Goal: Use online tool/utility: Utilize a website feature to perform a specific function

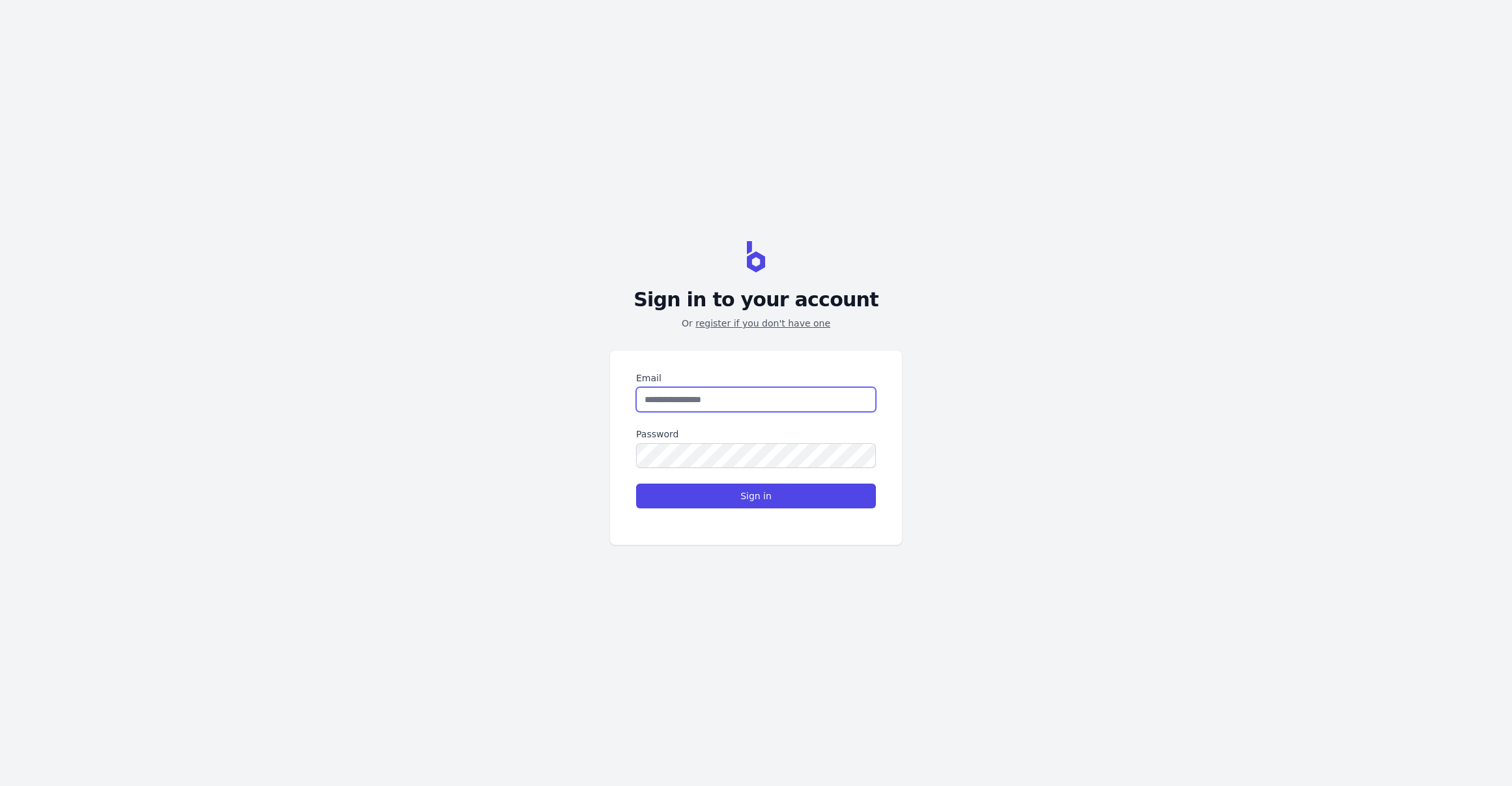
click at [686, 389] on input "Email" at bounding box center [756, 400] width 239 height 24
type input "**********"
click at [734, 497] on button "Sign in" at bounding box center [756, 496] width 239 height 24
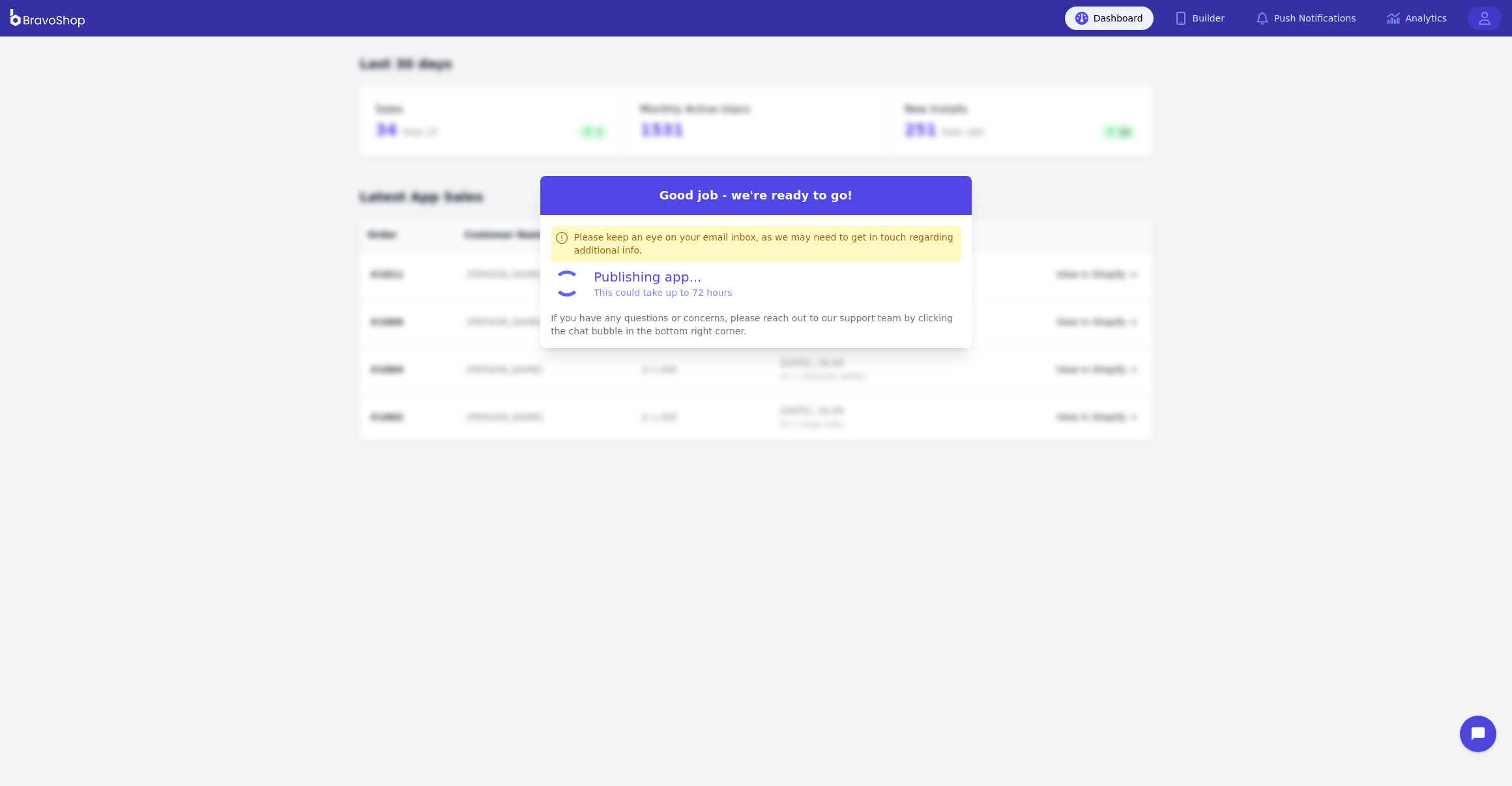
click at [1479, 15] on icon at bounding box center [1484, 17] width 13 height 13
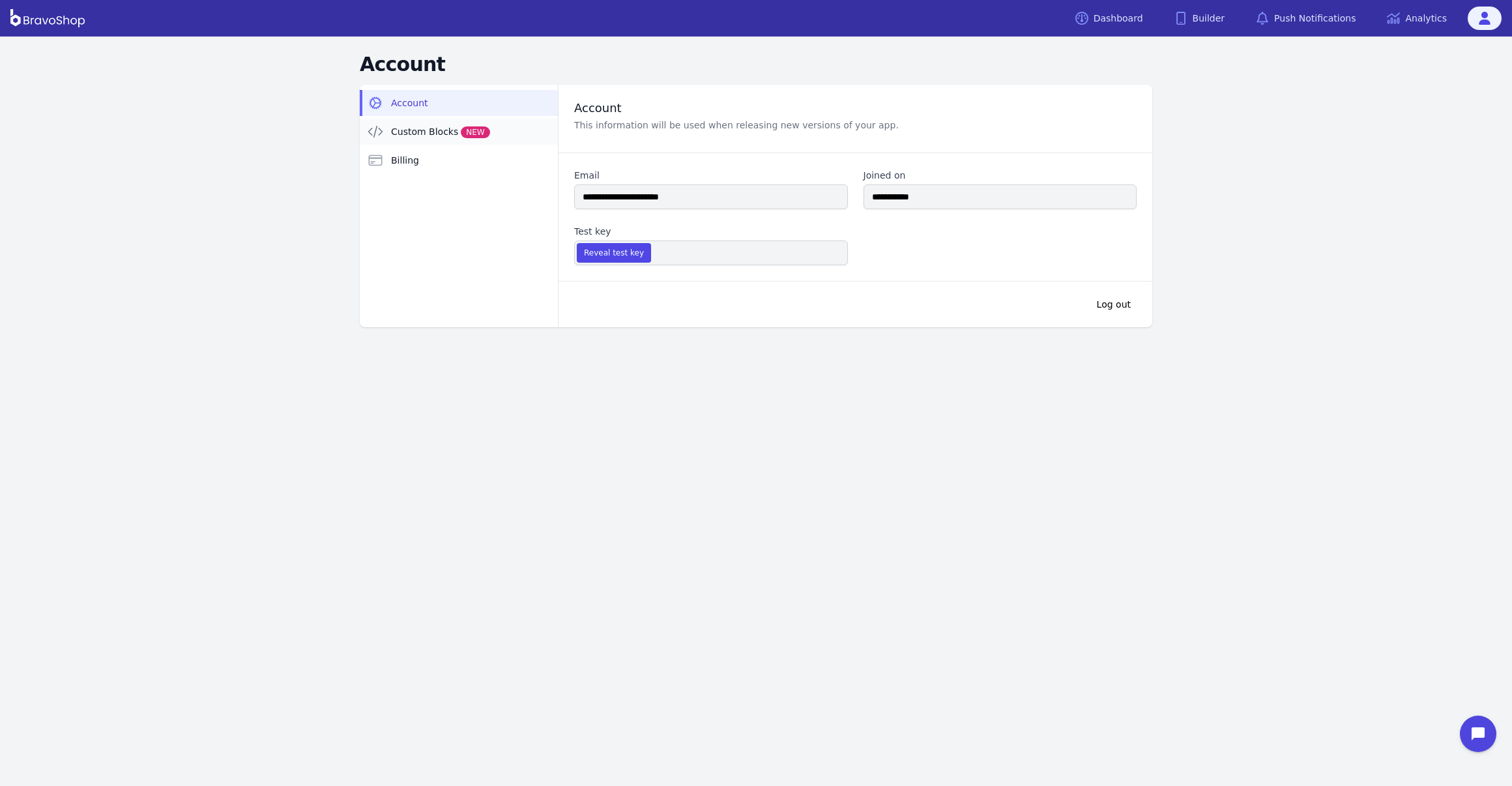
click at [405, 135] on span "Custom Blocks NEW" at bounding box center [440, 131] width 99 height 13
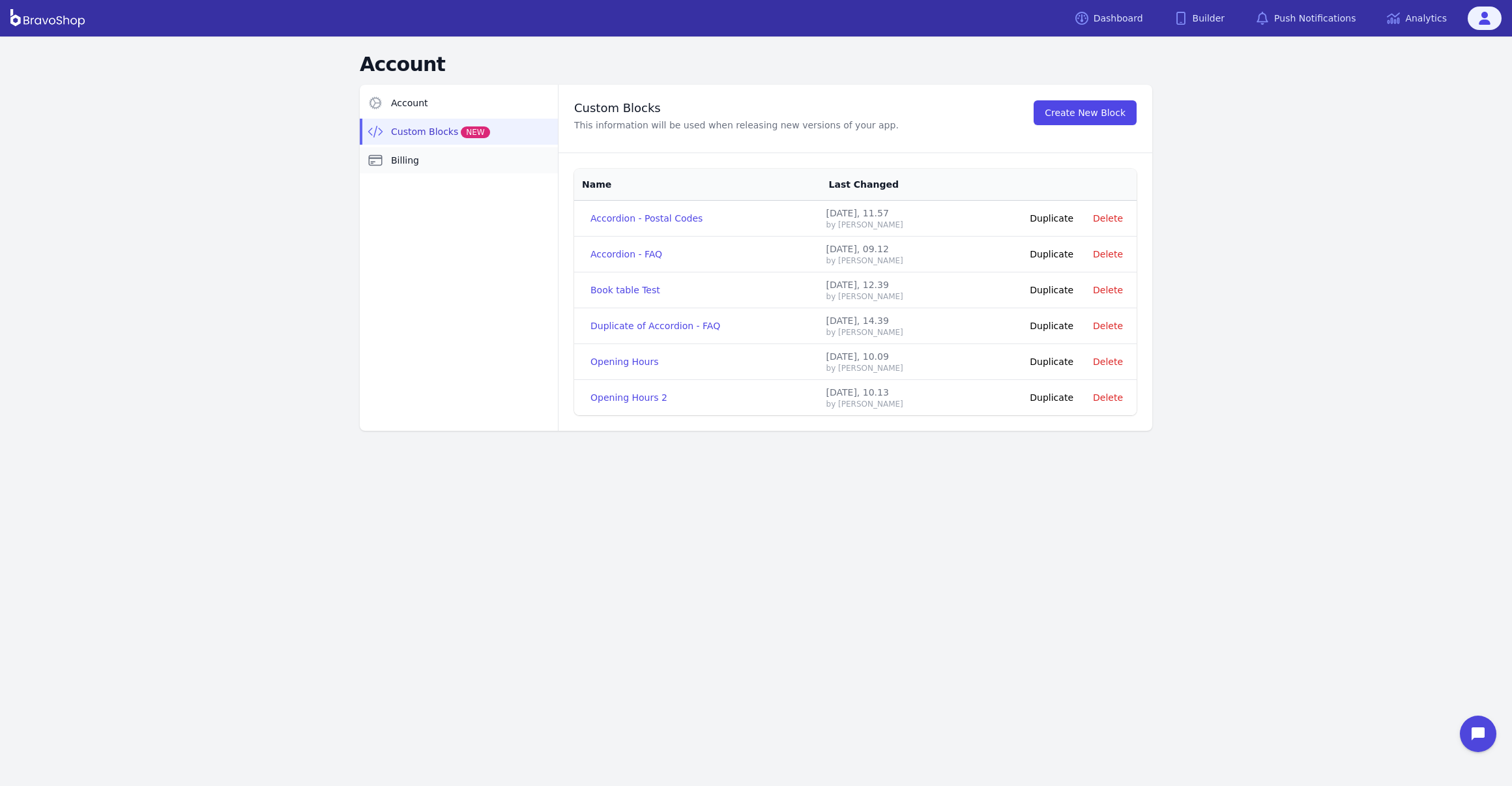
click at [411, 164] on span "Billing" at bounding box center [405, 160] width 28 height 13
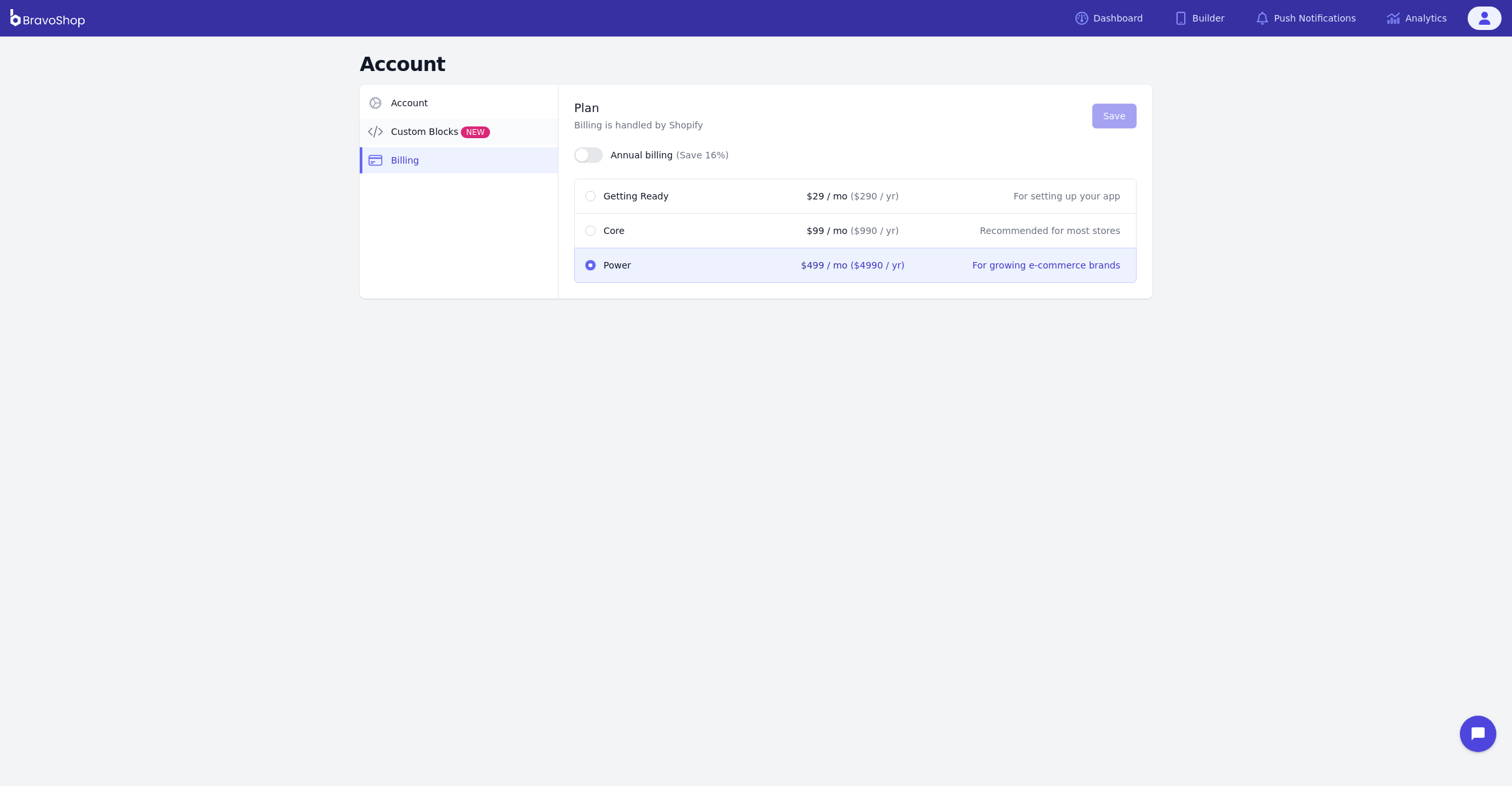
click at [413, 133] on span "Custom Blocks NEW" at bounding box center [440, 131] width 99 height 13
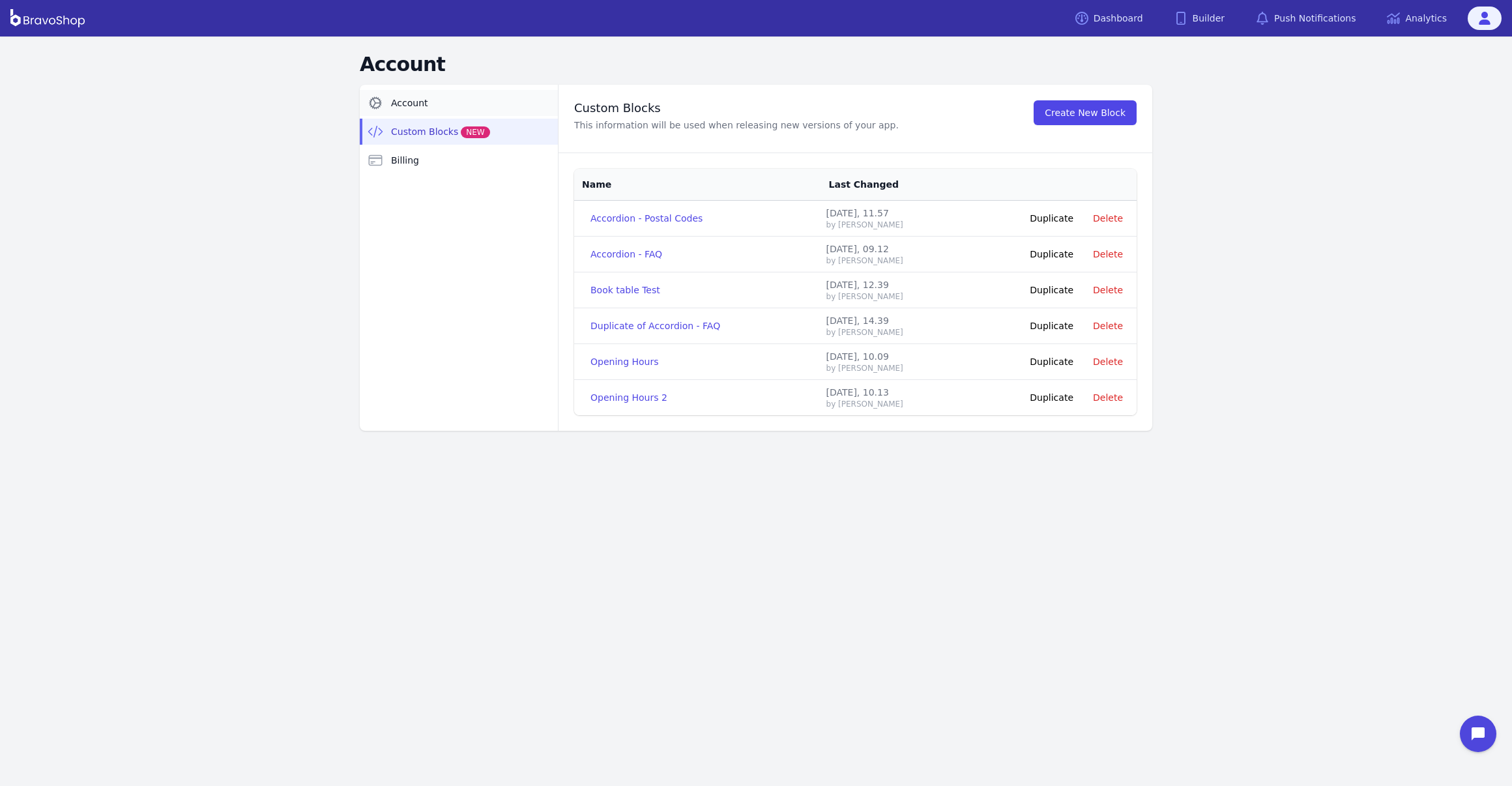
click at [413, 101] on span "Account" at bounding box center [409, 102] width 37 height 13
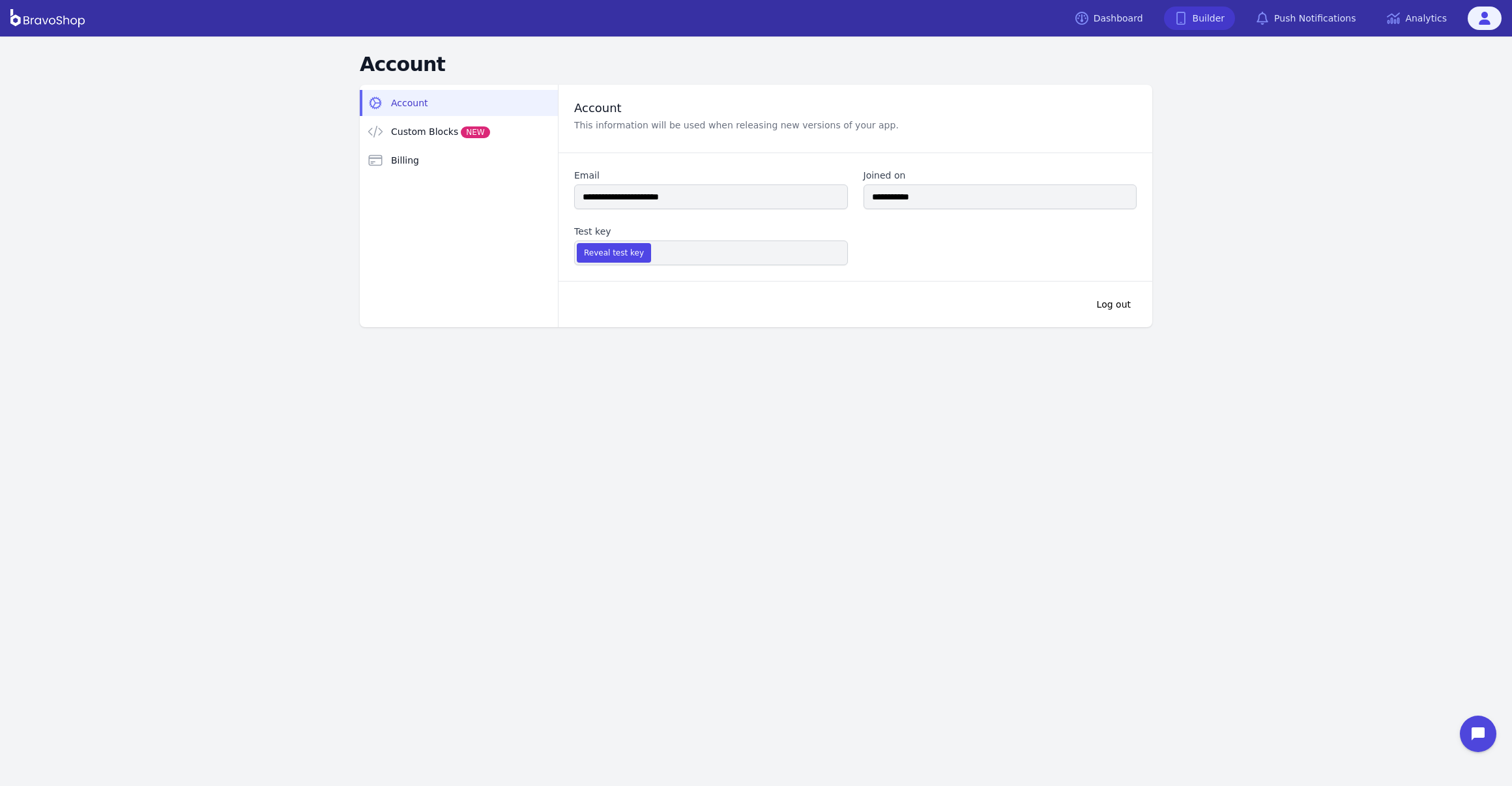
click at [1200, 14] on link "Builder" at bounding box center [1199, 17] width 72 height 24
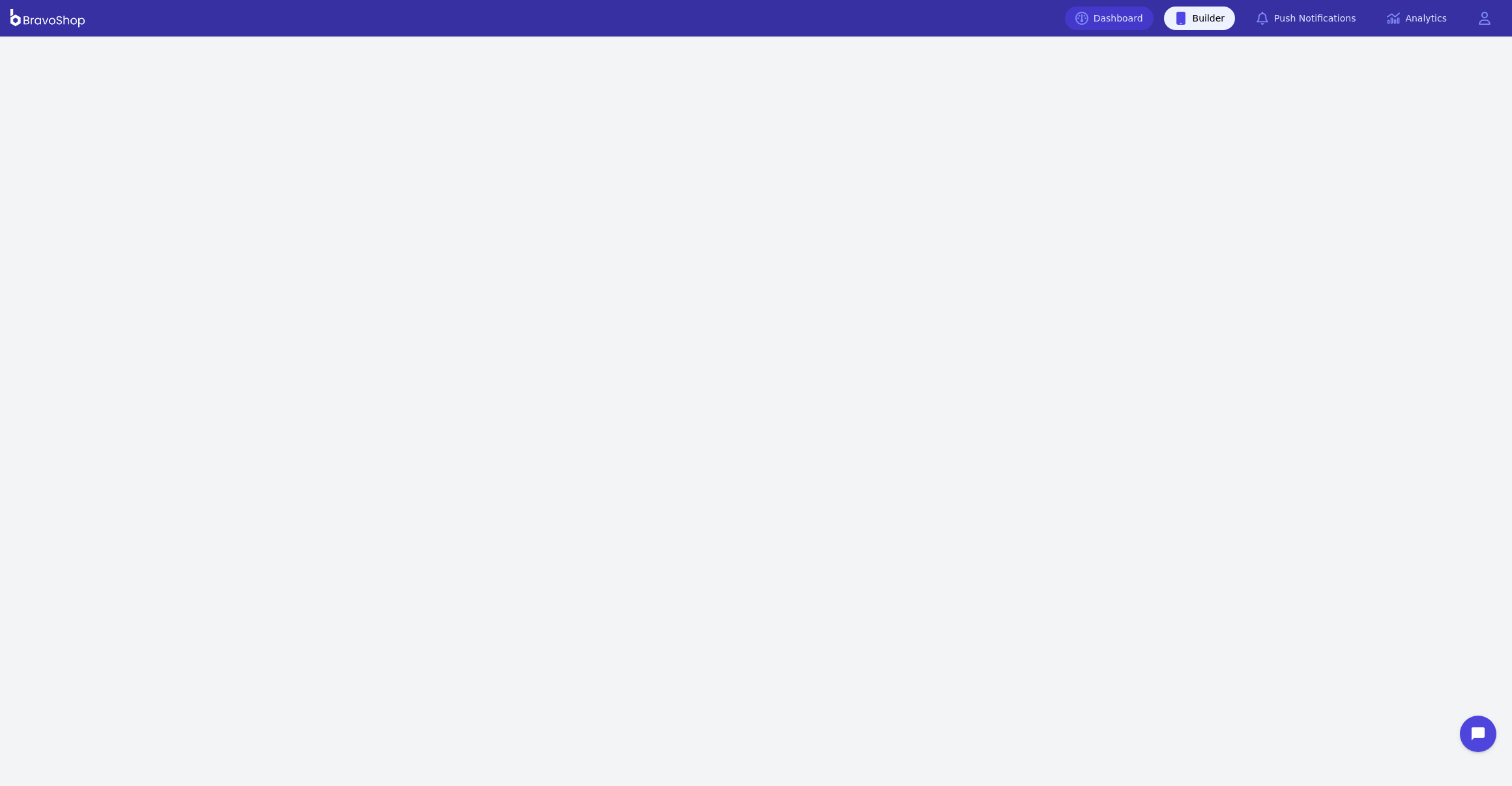
click at [1122, 15] on link "Dashboard" at bounding box center [1108, 17] width 88 height 24
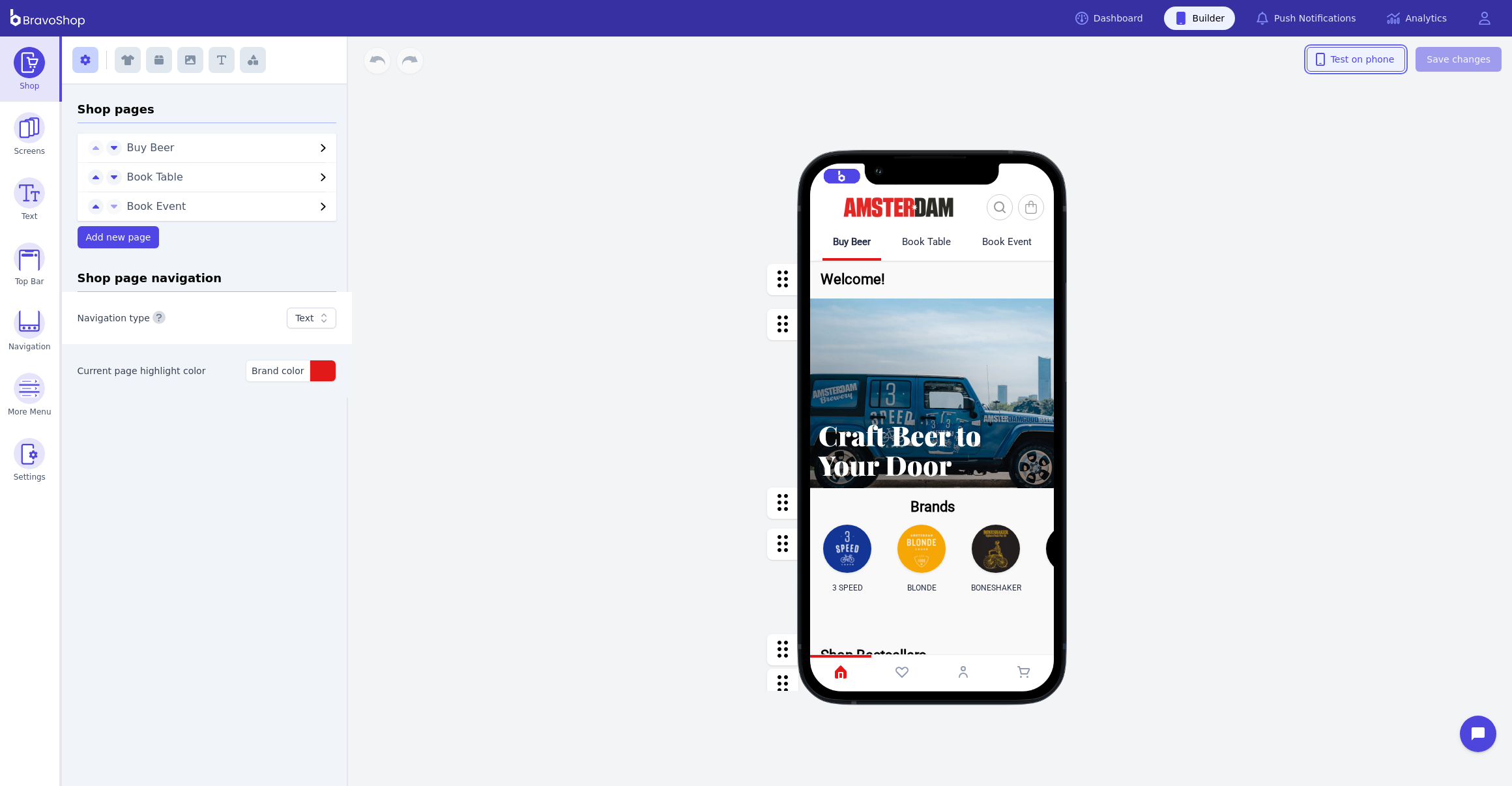
click at [1320, 65] on button "Test on phone" at bounding box center [1356, 59] width 99 height 24
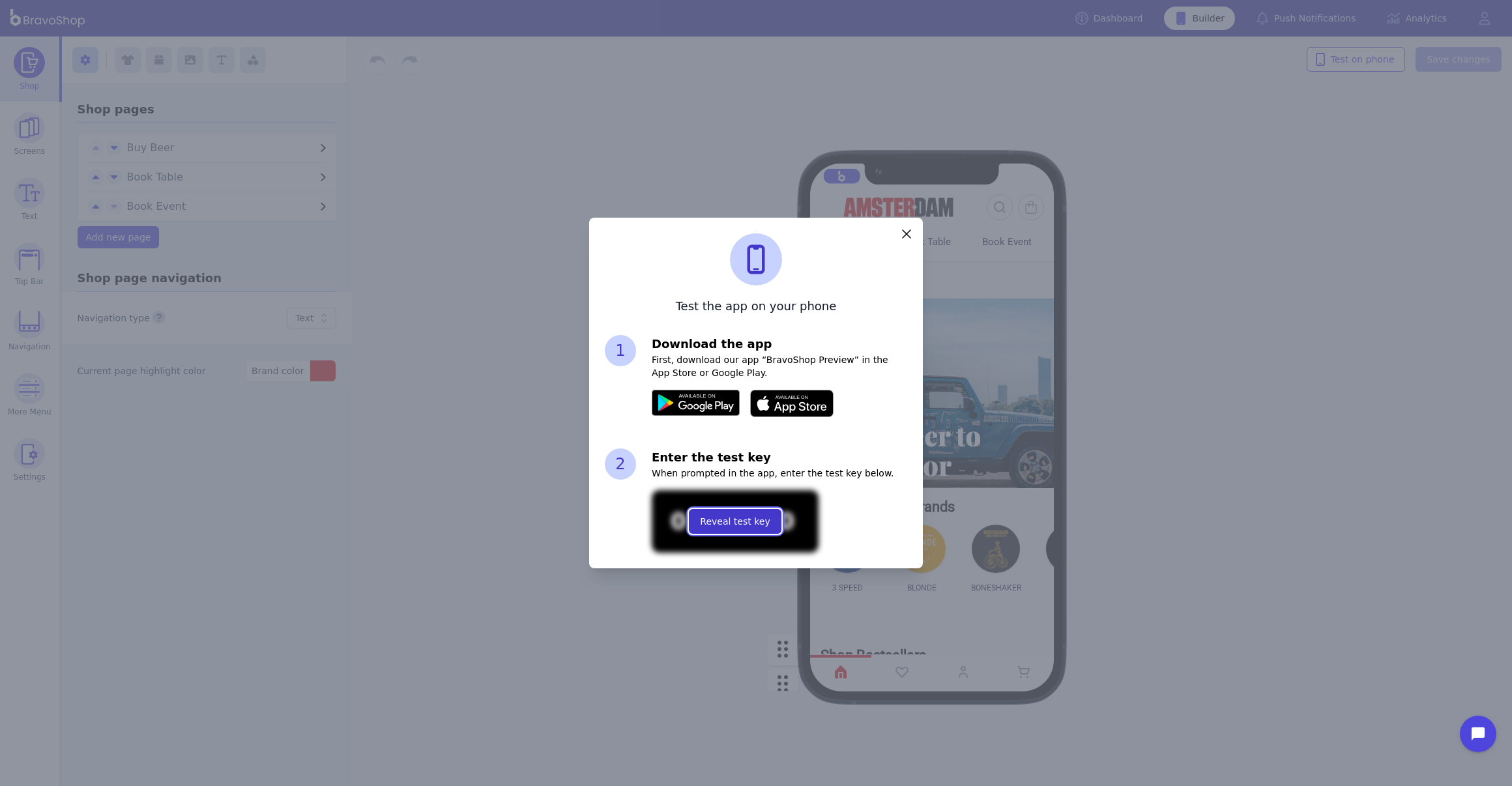
click at [750, 531] on button "Reveal test key" at bounding box center [734, 521] width 92 height 24
click at [907, 236] on icon "button" at bounding box center [906, 234] width 16 height 16
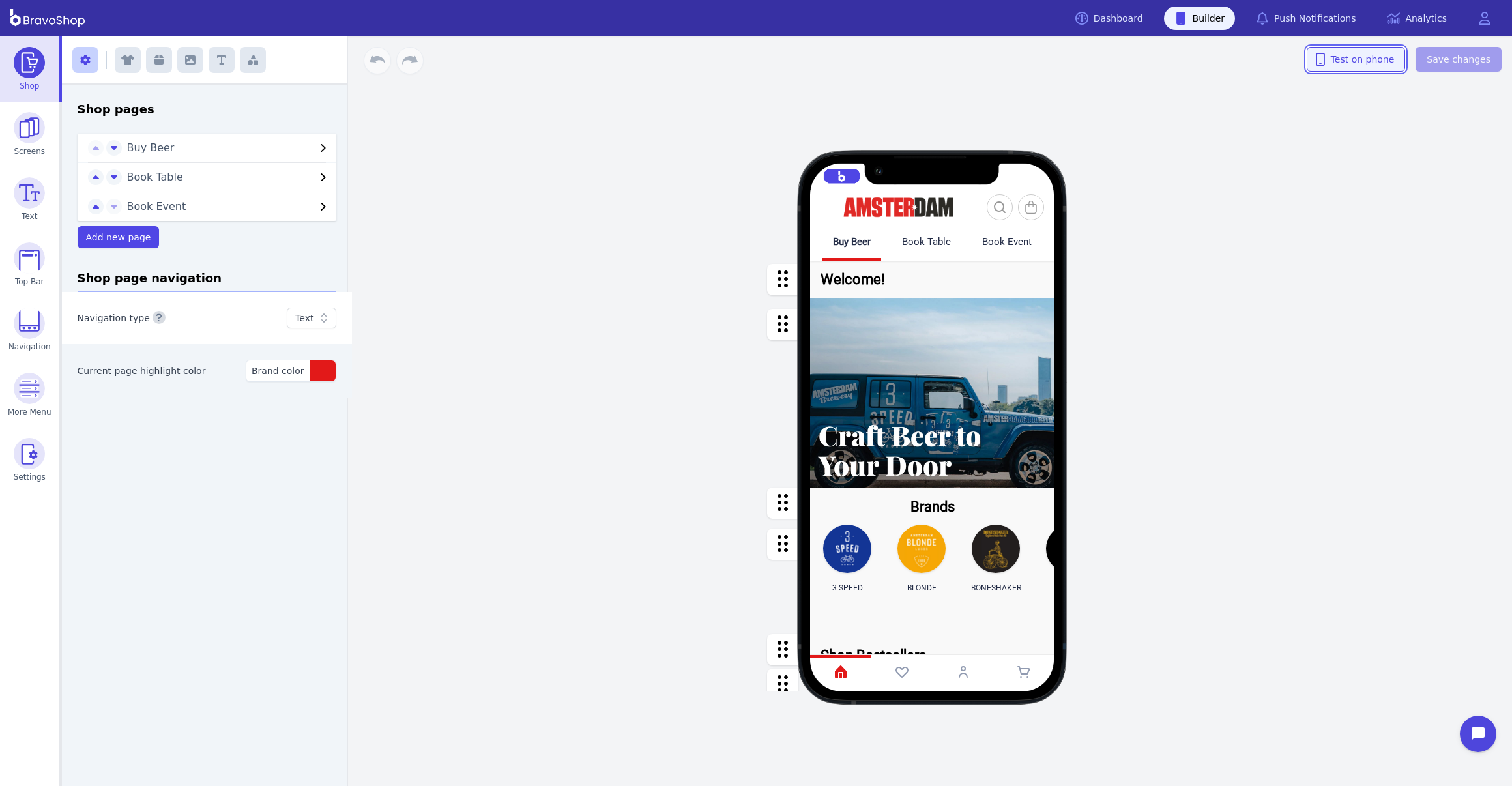
click at [1320, 65] on button "Test on phone" at bounding box center [1356, 59] width 99 height 24
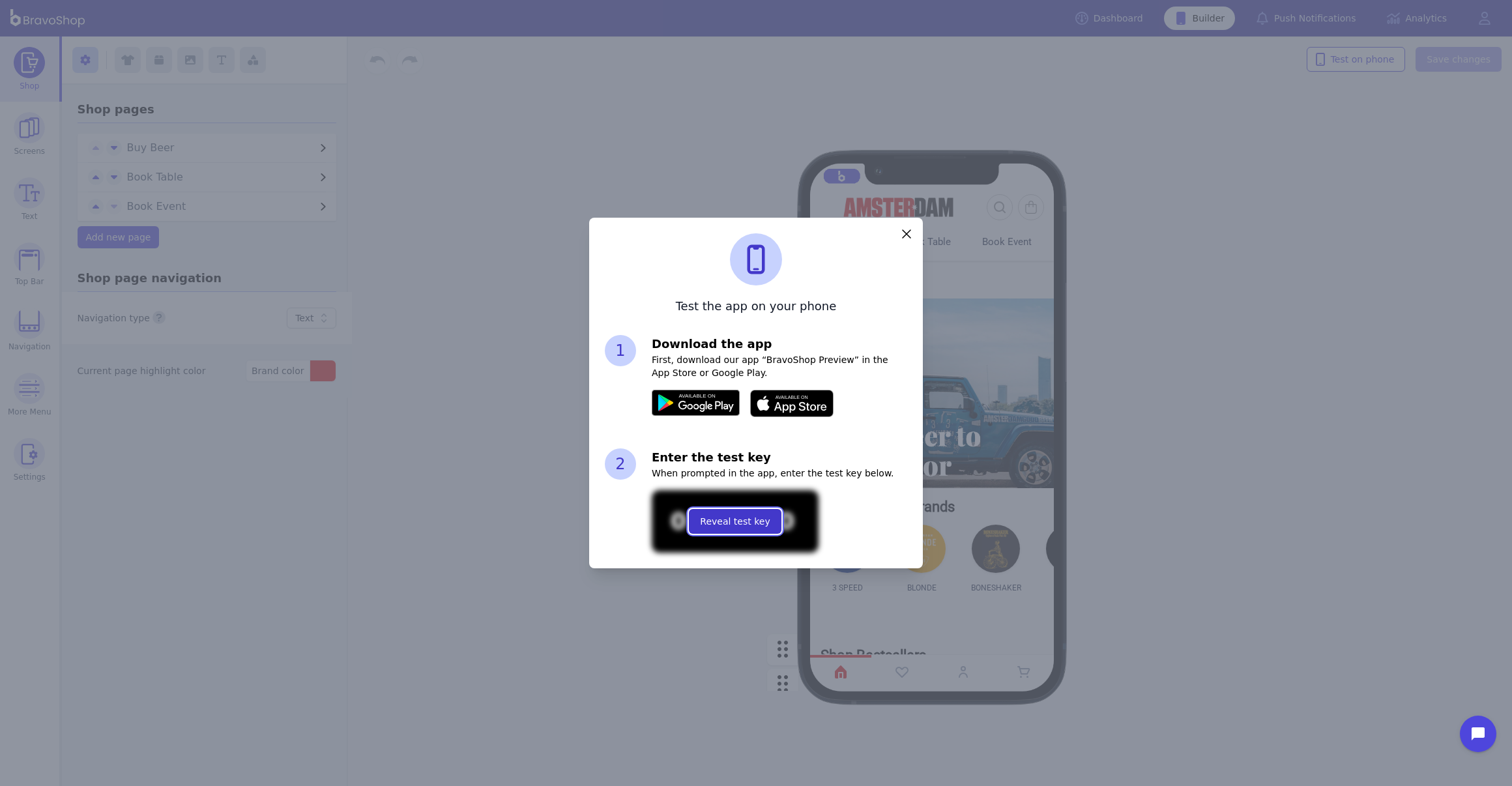
click at [750, 531] on button "Reveal test key" at bounding box center [734, 521] width 92 height 24
click at [907, 236] on icon "button" at bounding box center [906, 234] width 16 height 16
